Goal: Task Accomplishment & Management: Manage account settings

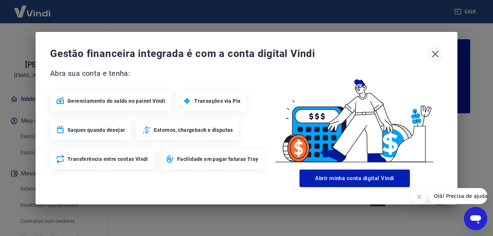
click at [437, 54] on icon "button" at bounding box center [436, 54] width 12 height 12
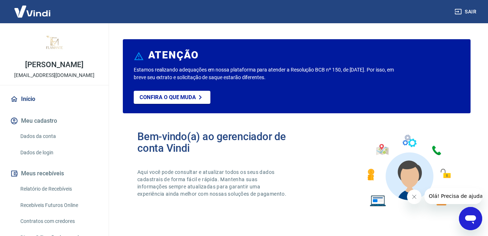
click at [47, 124] on button "Meu cadastro" at bounding box center [54, 121] width 91 height 16
click at [48, 136] on link "Dados da conta" at bounding box center [58, 136] width 82 height 15
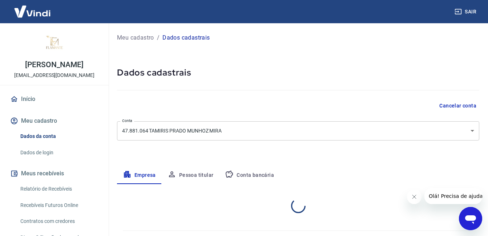
select select "SP"
click at [194, 130] on body "Sair Flamante Joias [EMAIL_ADDRESS][DOMAIN_NAME] Início Meu cadastro Dados da c…" at bounding box center [244, 118] width 488 height 236
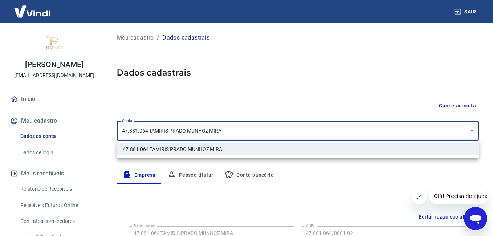
click at [189, 141] on ul "47.881.064 TAMIRIS PRADO MUNHOZ MIRA" at bounding box center [298, 150] width 362 height 18
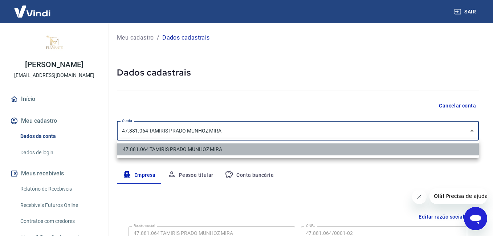
click at [183, 151] on li "47.881.064 TAMIRIS PRADO MUNHOZ MIRA" at bounding box center [298, 150] width 362 height 12
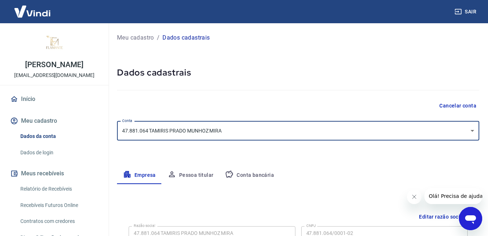
click at [50, 173] on button "Meus recebíveis" at bounding box center [54, 174] width 91 height 16
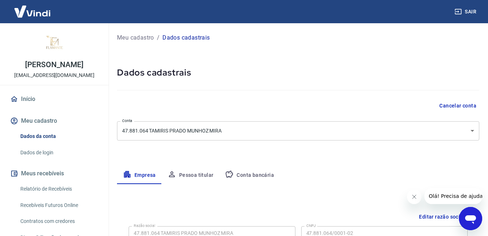
click at [51, 189] on link "Relatório de Recebíveis" at bounding box center [58, 189] width 82 height 15
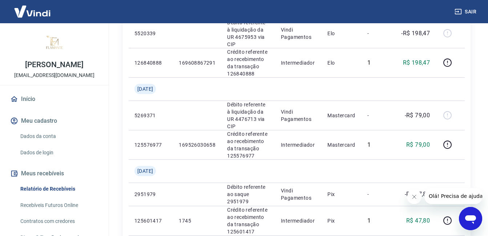
scroll to position [395, 0]
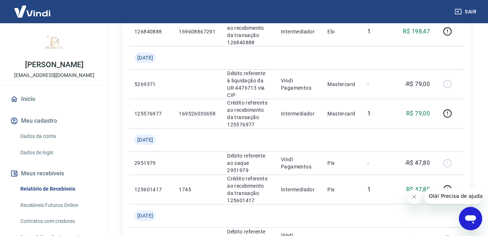
click at [411, 197] on icon "Fechar mensagem da empresa" at bounding box center [414, 197] width 6 height 6
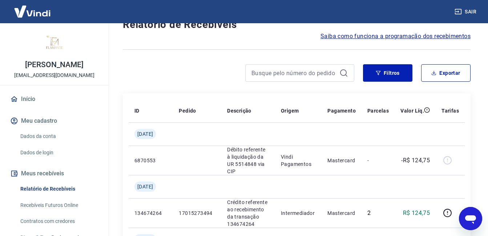
scroll to position [0, 0]
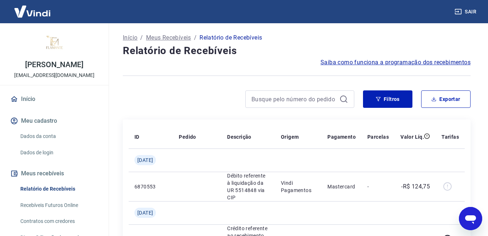
click at [30, 118] on button "Meu cadastro" at bounding box center [54, 121] width 91 height 16
click at [34, 135] on link "Dados da conta" at bounding box center [58, 136] width 82 height 15
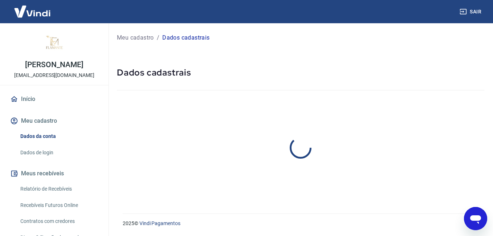
select select "SP"
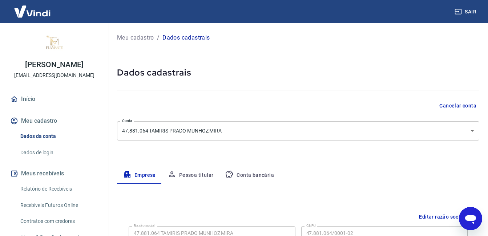
click at [161, 125] on body "Sair Flamante Joias [EMAIL_ADDRESS][DOMAIN_NAME] Início Meu cadastro Dados da c…" at bounding box center [244, 118] width 488 height 236
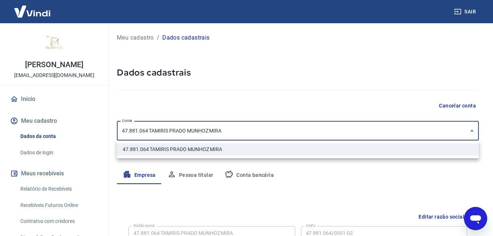
click at [165, 150] on li "47.881.064 TAMIRIS PRADO MUNHOZ MIRA" at bounding box center [298, 150] width 362 height 12
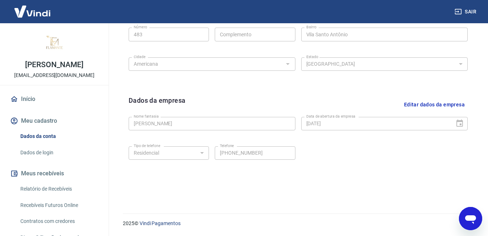
click at [48, 61] on p "[PERSON_NAME]" at bounding box center [54, 65] width 58 height 8
click at [53, 39] on img at bounding box center [54, 43] width 29 height 29
click at [46, 187] on link "Relatório de Recebíveis" at bounding box center [58, 189] width 82 height 15
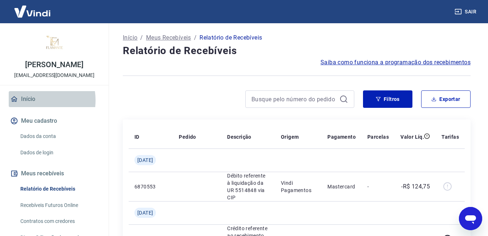
click at [32, 100] on link "Início" at bounding box center [54, 99] width 91 height 16
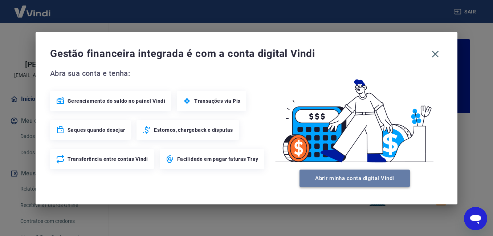
click at [376, 180] on button "Abrir minha conta digital Vindi" at bounding box center [355, 178] width 110 height 17
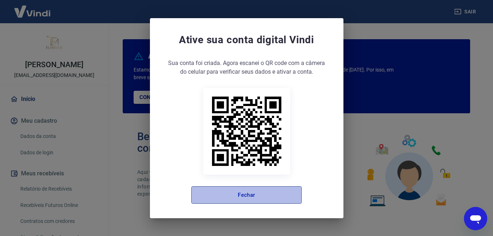
click at [265, 194] on button "Fechar" at bounding box center [246, 194] width 110 height 17
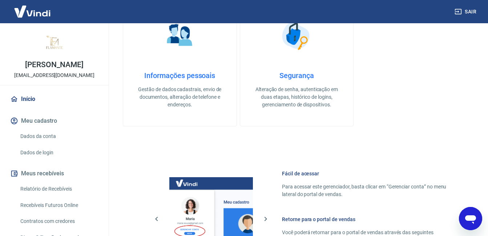
scroll to position [435, 0]
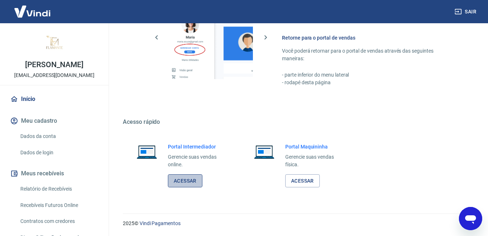
click at [186, 183] on link "Acessar" at bounding box center [185, 180] width 35 height 13
